Goal: Information Seeking & Learning: Learn about a topic

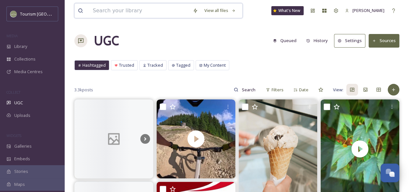
click at [114, 13] on input at bounding box center [140, 11] width 100 height 14
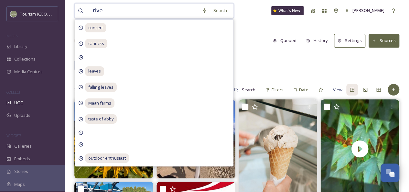
type input "river"
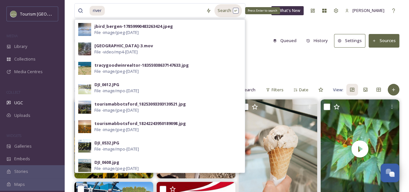
click at [227, 9] on div "Search Press Enter to search" at bounding box center [227, 10] width 27 height 13
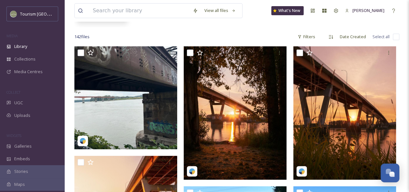
scroll to position [79, 0]
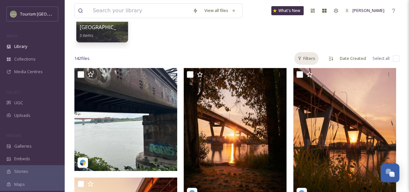
click at [303, 56] on div "Filters" at bounding box center [306, 58] width 24 height 13
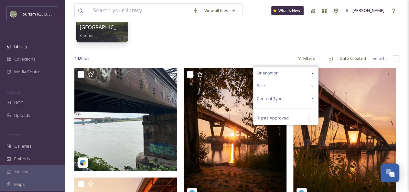
click at [304, 99] on div "Content Type" at bounding box center [286, 98] width 65 height 13
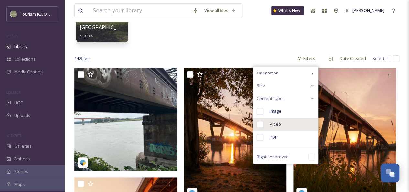
click at [285, 125] on div "Video" at bounding box center [286, 124] width 65 height 13
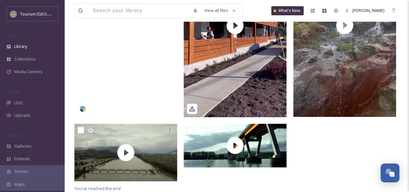
scroll to position [212, 0]
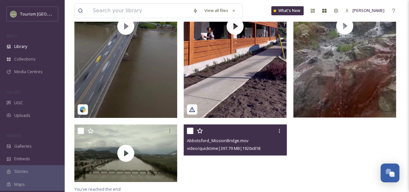
click at [199, 163] on div at bounding box center [235, 146] width 103 height 44
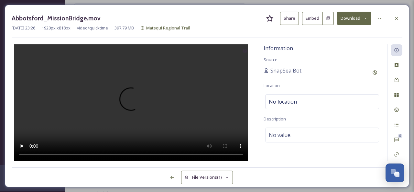
click at [290, 20] on button "Share" at bounding box center [289, 18] width 19 height 13
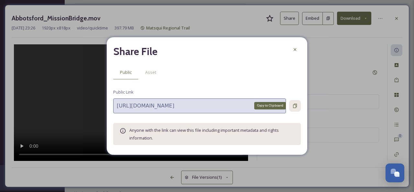
click at [295, 107] on icon at bounding box center [294, 105] width 5 height 5
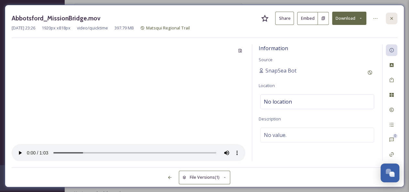
click at [393, 16] on icon at bounding box center [391, 18] width 5 height 5
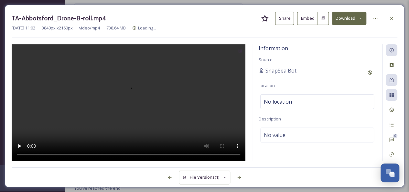
scroll to position [199, 0]
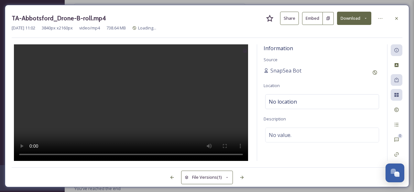
click at [287, 22] on button "Share" at bounding box center [289, 18] width 19 height 13
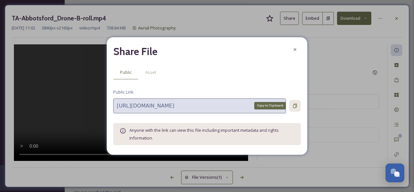
click at [295, 105] on icon at bounding box center [294, 105] width 5 height 5
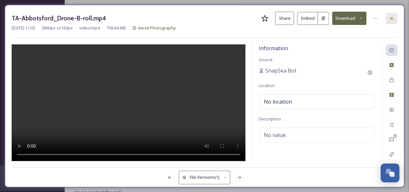
click at [391, 20] on icon at bounding box center [391, 18] width 5 height 5
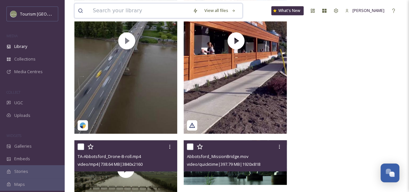
click at [134, 11] on input at bounding box center [140, 11] width 100 height 14
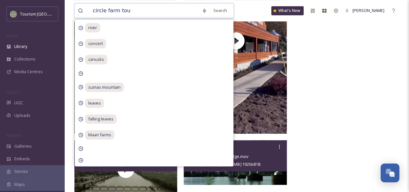
type input "circle farm tour"
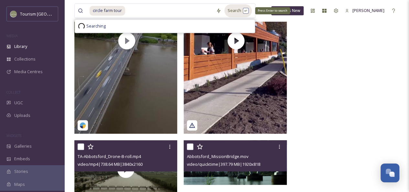
click at [231, 13] on div "Search Press Enter to search" at bounding box center [237, 10] width 27 height 13
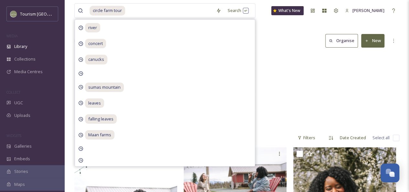
click at [272, 67] on div "Circle Farm Tour 3 items 2024 Taste of Abby Guided Circle Farm Tour 6 items" at bounding box center [236, 91] width 325 height 74
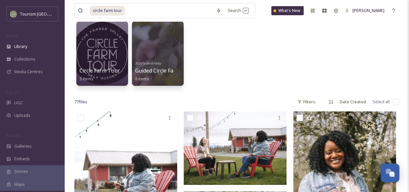
scroll to position [35, 0]
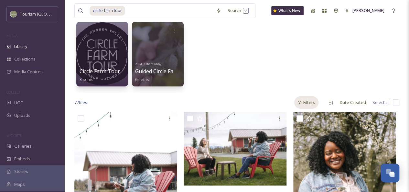
click at [299, 101] on icon at bounding box center [299, 102] width 3 height 3
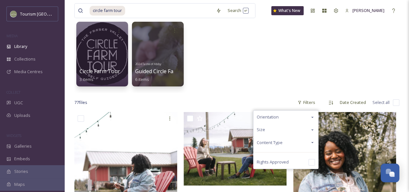
click at [295, 145] on div "Content Type" at bounding box center [286, 142] width 65 height 13
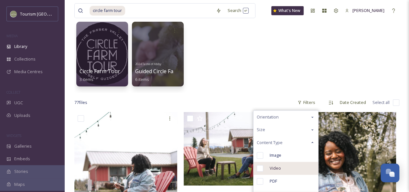
click at [286, 167] on div "Video" at bounding box center [286, 168] width 65 height 13
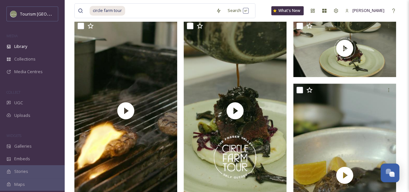
scroll to position [321, 0]
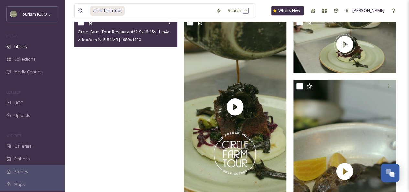
click at [142, 144] on video "Circle_Farm_Tour-Restaurant62-9x16-15s_1.m4a" at bounding box center [125, 107] width 103 height 183
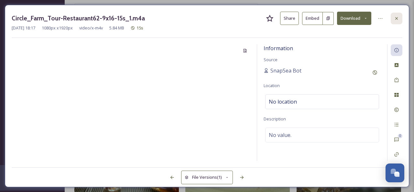
click at [399, 17] on icon at bounding box center [396, 18] width 5 height 5
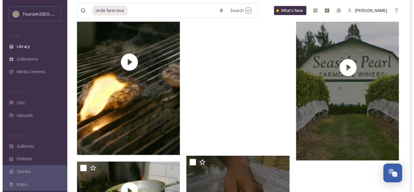
scroll to position [751, 0]
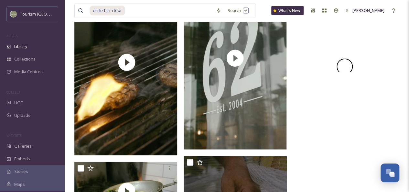
click at [378, 123] on div at bounding box center [344, 66] width 103 height 183
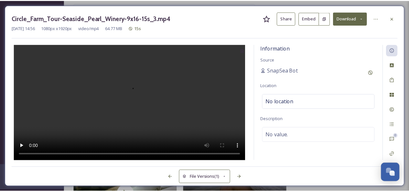
scroll to position [754, 0]
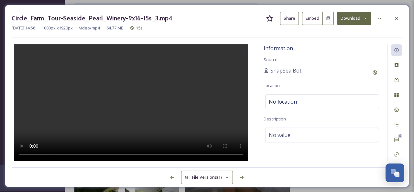
click at [289, 20] on button "Share" at bounding box center [289, 18] width 19 height 13
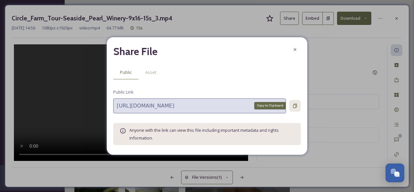
click at [296, 104] on icon at bounding box center [294, 105] width 5 height 5
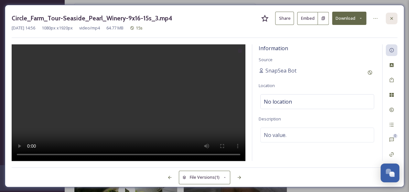
click at [393, 19] on icon at bounding box center [391, 18] width 5 height 5
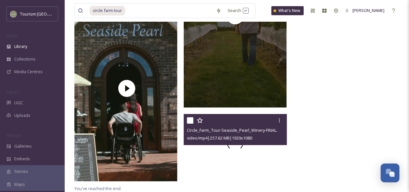
scroll to position [1175, 0]
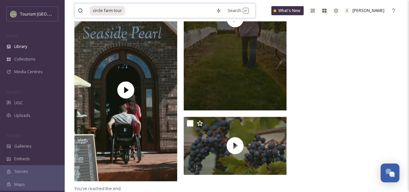
click at [149, 9] on input at bounding box center [169, 11] width 87 height 14
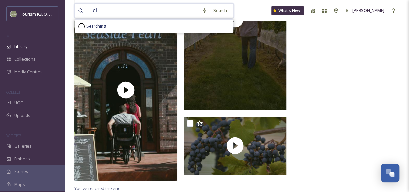
type input "c"
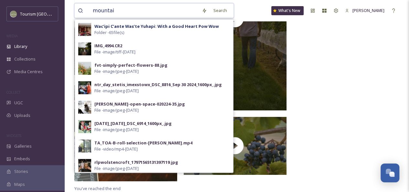
type input "mountain"
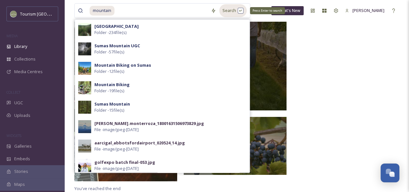
click at [235, 13] on div "Search Press Enter to search" at bounding box center [232, 10] width 27 height 13
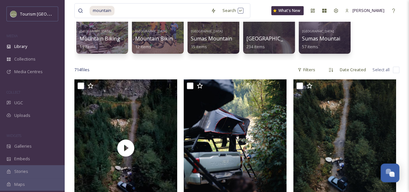
scroll to position [78, 0]
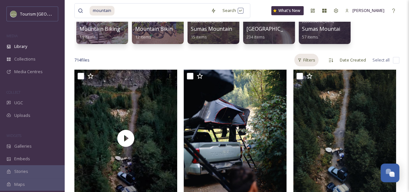
click at [311, 59] on div "Filters" at bounding box center [306, 60] width 24 height 13
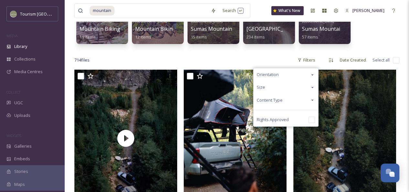
click at [304, 99] on div "Content Type" at bounding box center [286, 100] width 65 height 13
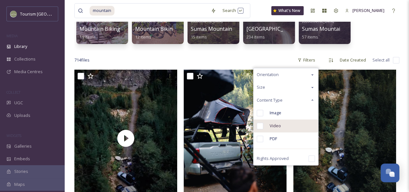
click at [279, 127] on span "Video" at bounding box center [275, 126] width 11 height 6
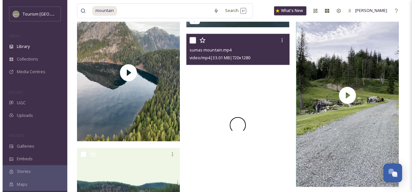
scroll to position [477, 0]
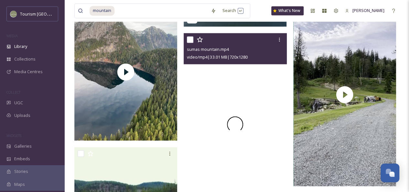
click at [255, 89] on video "sumas mountain.mp4" at bounding box center [235, 124] width 103 height 183
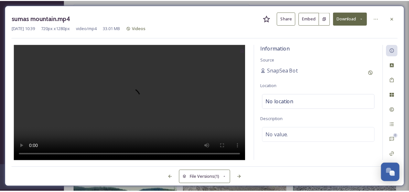
scroll to position [482, 0]
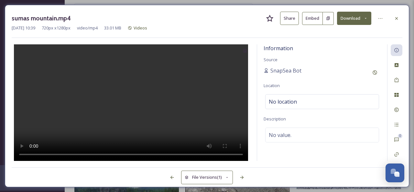
click at [293, 20] on button "Share" at bounding box center [289, 18] width 19 height 13
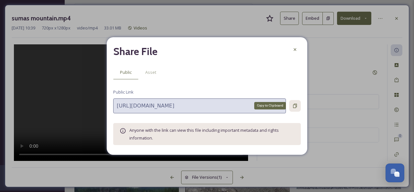
click at [297, 105] on icon at bounding box center [295, 105] width 4 height 4
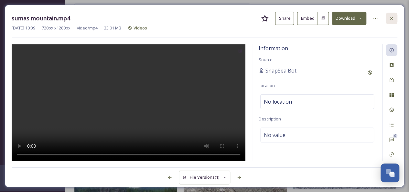
click at [392, 14] on div at bounding box center [392, 19] width 12 height 12
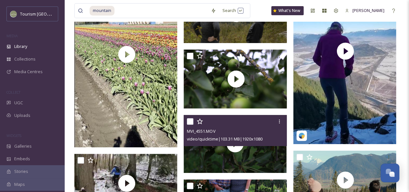
scroll to position [1310, 0]
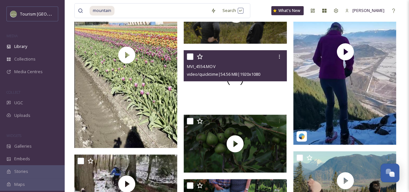
click at [266, 87] on div at bounding box center [235, 79] width 103 height 58
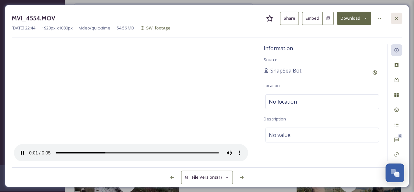
click at [396, 17] on icon at bounding box center [396, 18] width 5 height 5
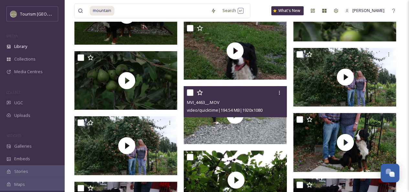
scroll to position [1658, 0]
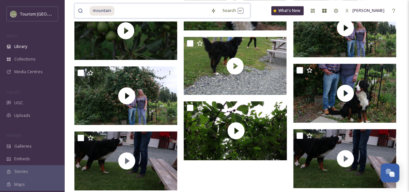
click at [121, 10] on input at bounding box center [161, 11] width 92 height 14
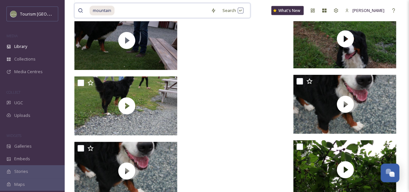
scroll to position [1913, 0]
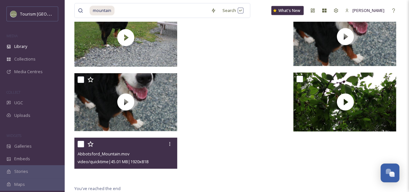
click at [126, 170] on div at bounding box center [125, 159] width 103 height 44
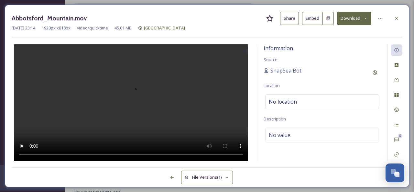
scroll to position [1864, 0]
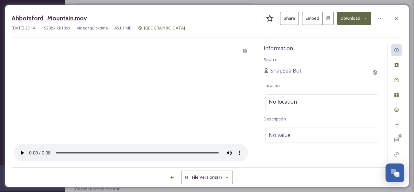
click at [290, 17] on button "Share" at bounding box center [289, 18] width 19 height 13
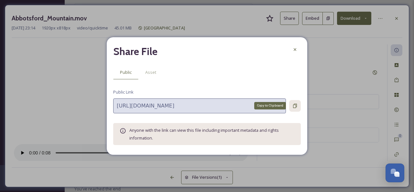
click at [294, 105] on icon at bounding box center [294, 105] width 5 height 5
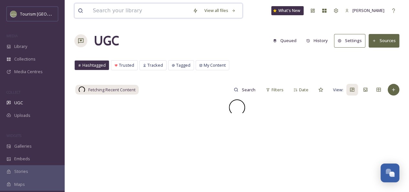
click at [137, 11] on input at bounding box center [140, 11] width 100 height 14
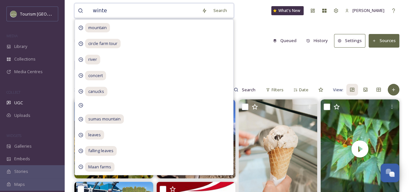
type input "winter"
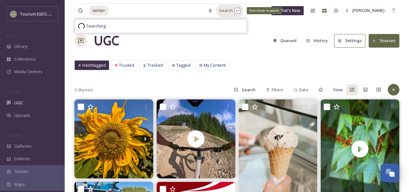
click at [229, 11] on div "Search Press Enter to search" at bounding box center [229, 10] width 27 height 13
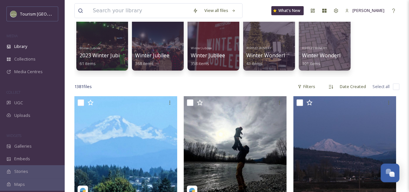
scroll to position [77, 0]
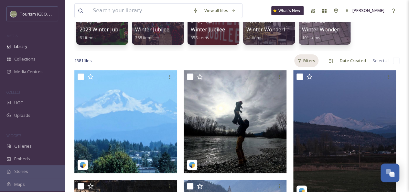
click at [308, 59] on div "Filters" at bounding box center [306, 60] width 24 height 13
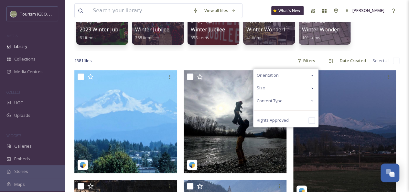
click at [303, 102] on div "Content Type" at bounding box center [286, 100] width 65 height 13
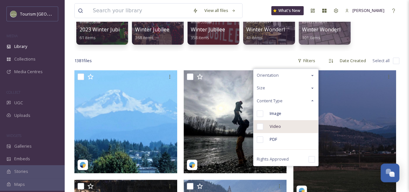
click at [277, 126] on span "Video" at bounding box center [275, 126] width 11 height 6
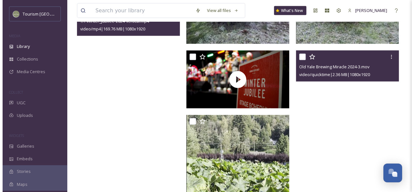
scroll to position [664, 0]
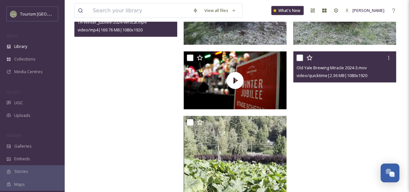
click at [146, 108] on video "TA-Winter_Jubilee-2024-vertical.mp4" at bounding box center [125, 97] width 103 height 183
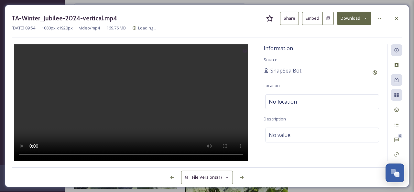
click at [294, 18] on button "Share" at bounding box center [289, 18] width 19 height 13
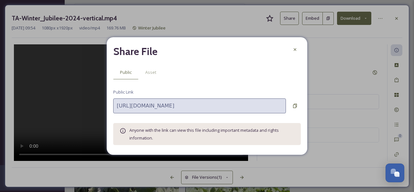
scroll to position [671, 0]
click at [296, 106] on icon at bounding box center [294, 105] width 5 height 5
